Goal: Information Seeking & Learning: Understand process/instructions

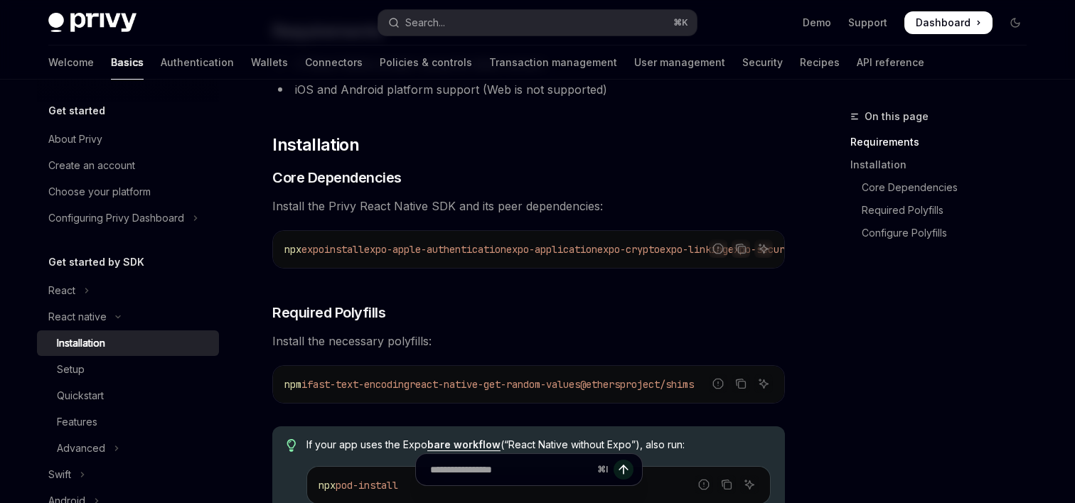
drag, startPoint x: 450, startPoint y: 274, endPoint x: 548, endPoint y: 274, distance: 98.1
click at [548, 269] on div "Report incorrect code Copy Ask AI npx expo install expo-apple-authentication ex…" at bounding box center [528, 249] width 513 height 38
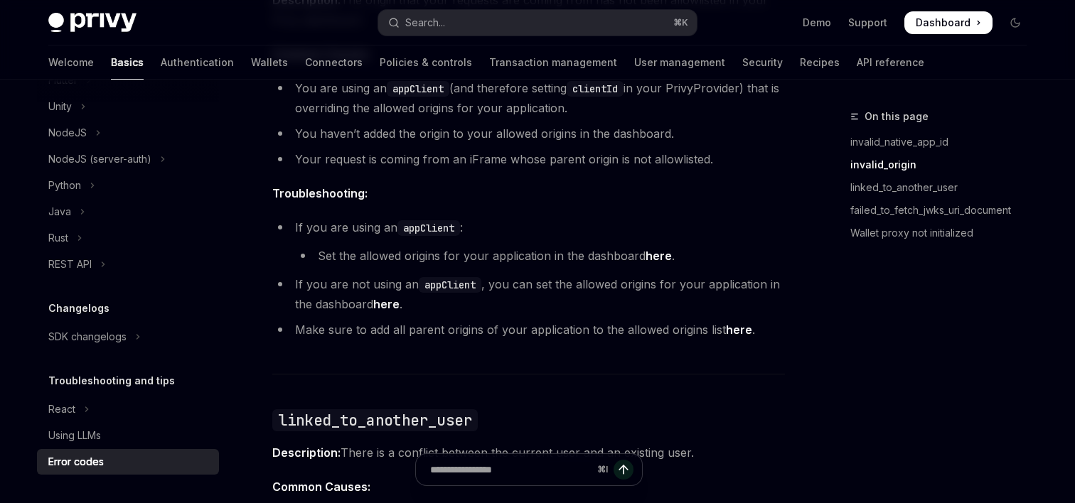
scroll to position [785, 0]
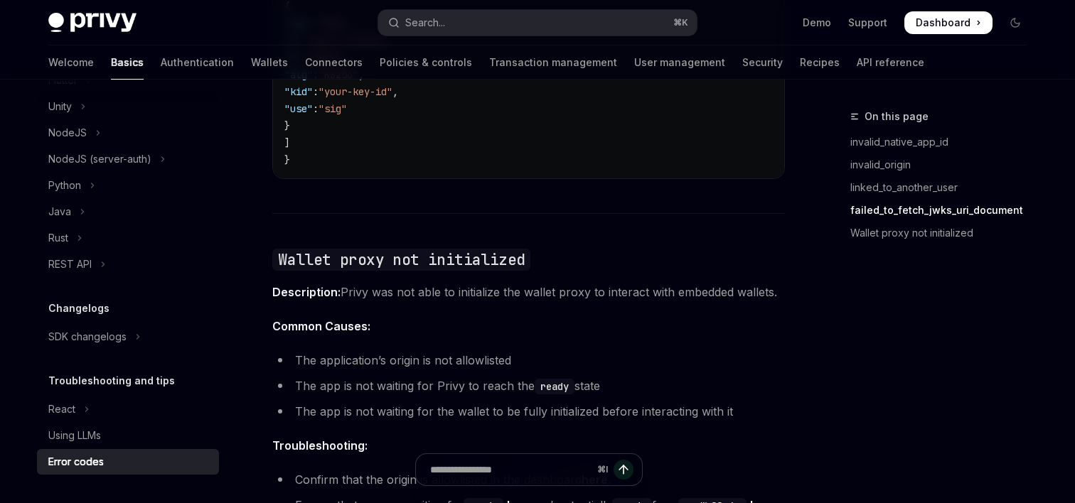
scroll to position [2125, 0]
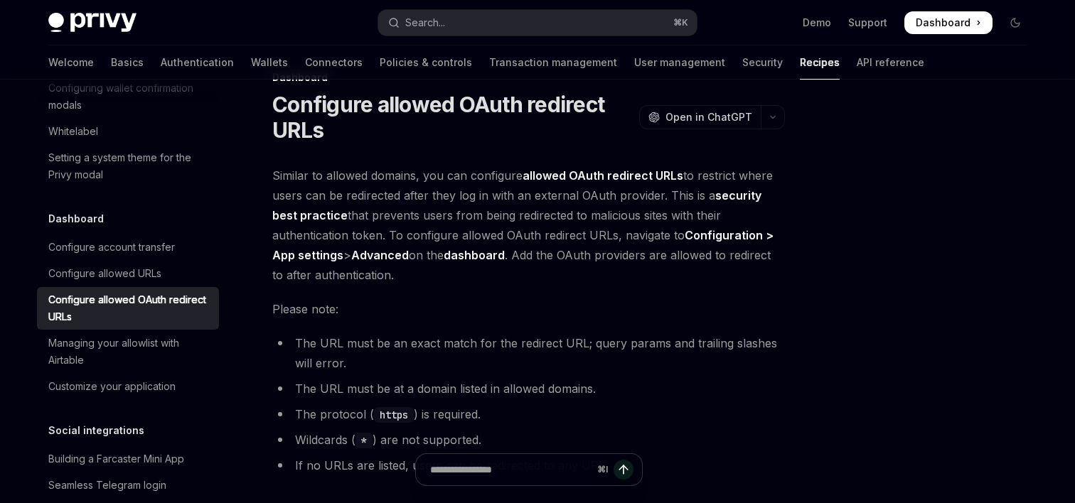
scroll to position [35, 0]
